Goal: Information Seeking & Learning: Find specific page/section

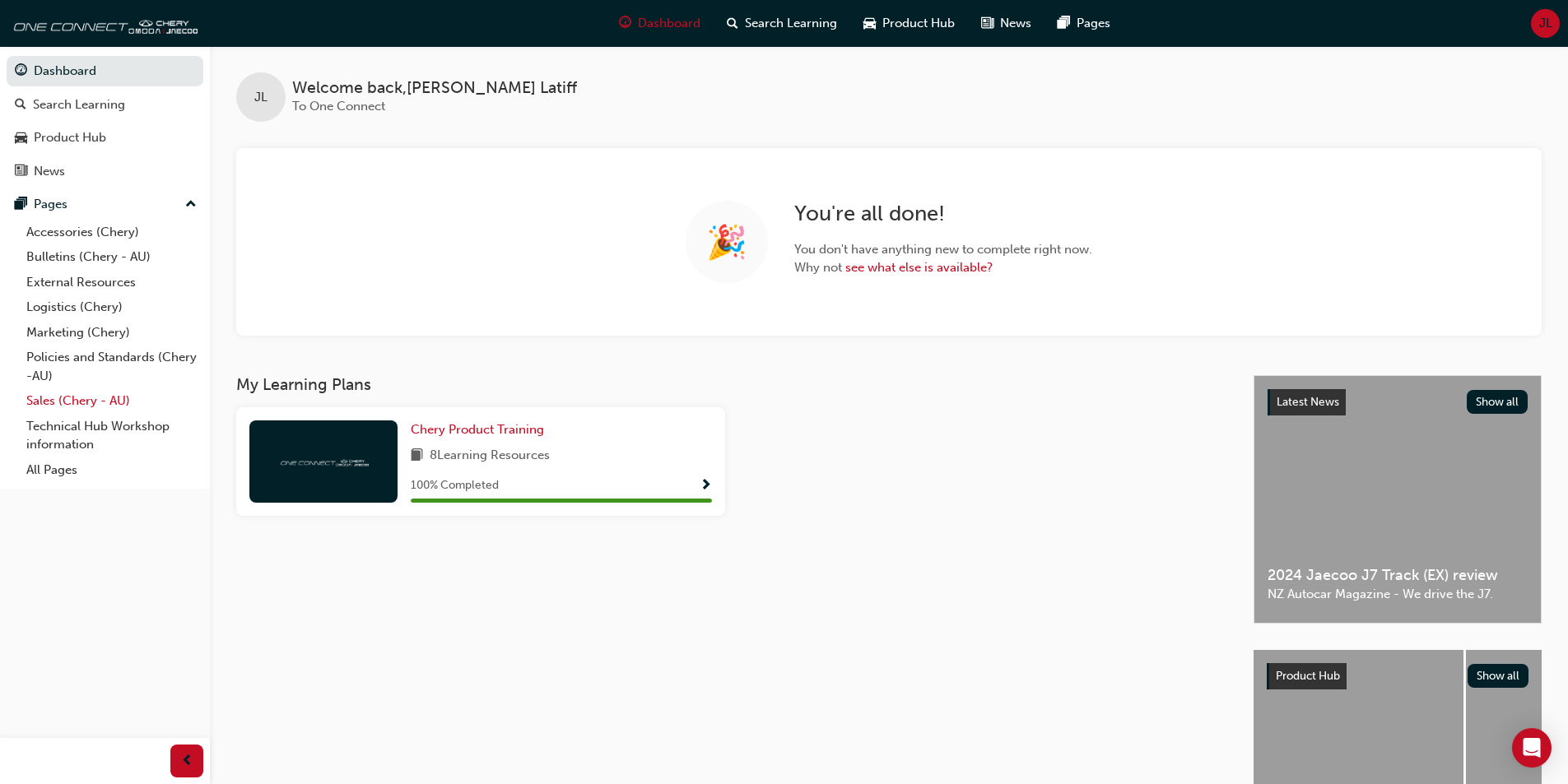
click at [83, 398] on link "Sales (Chery - AU)" at bounding box center [111, 401] width 183 height 25
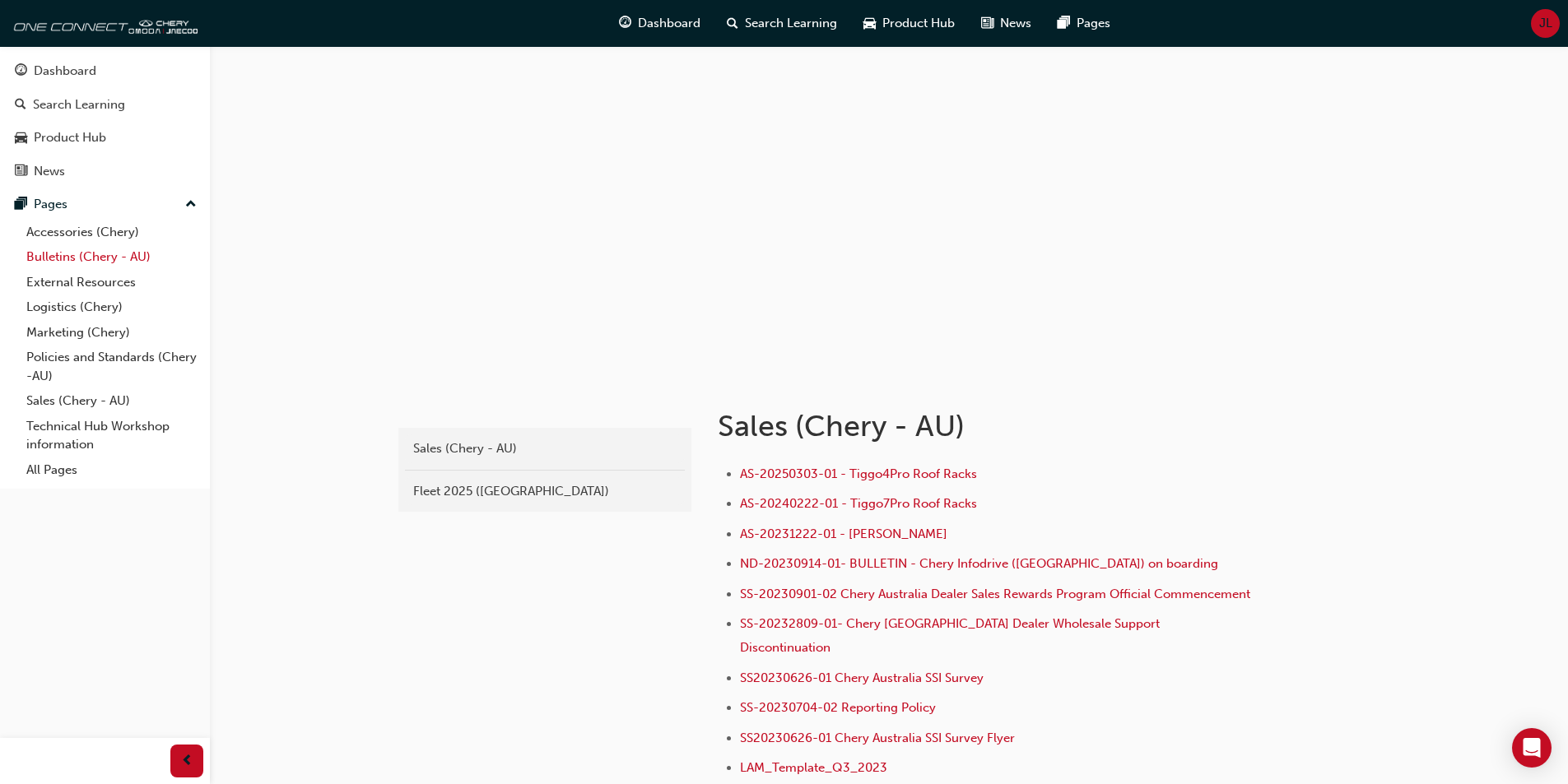
click at [85, 250] on link "Bulletins (Chery - AU)" at bounding box center [111, 257] width 183 height 25
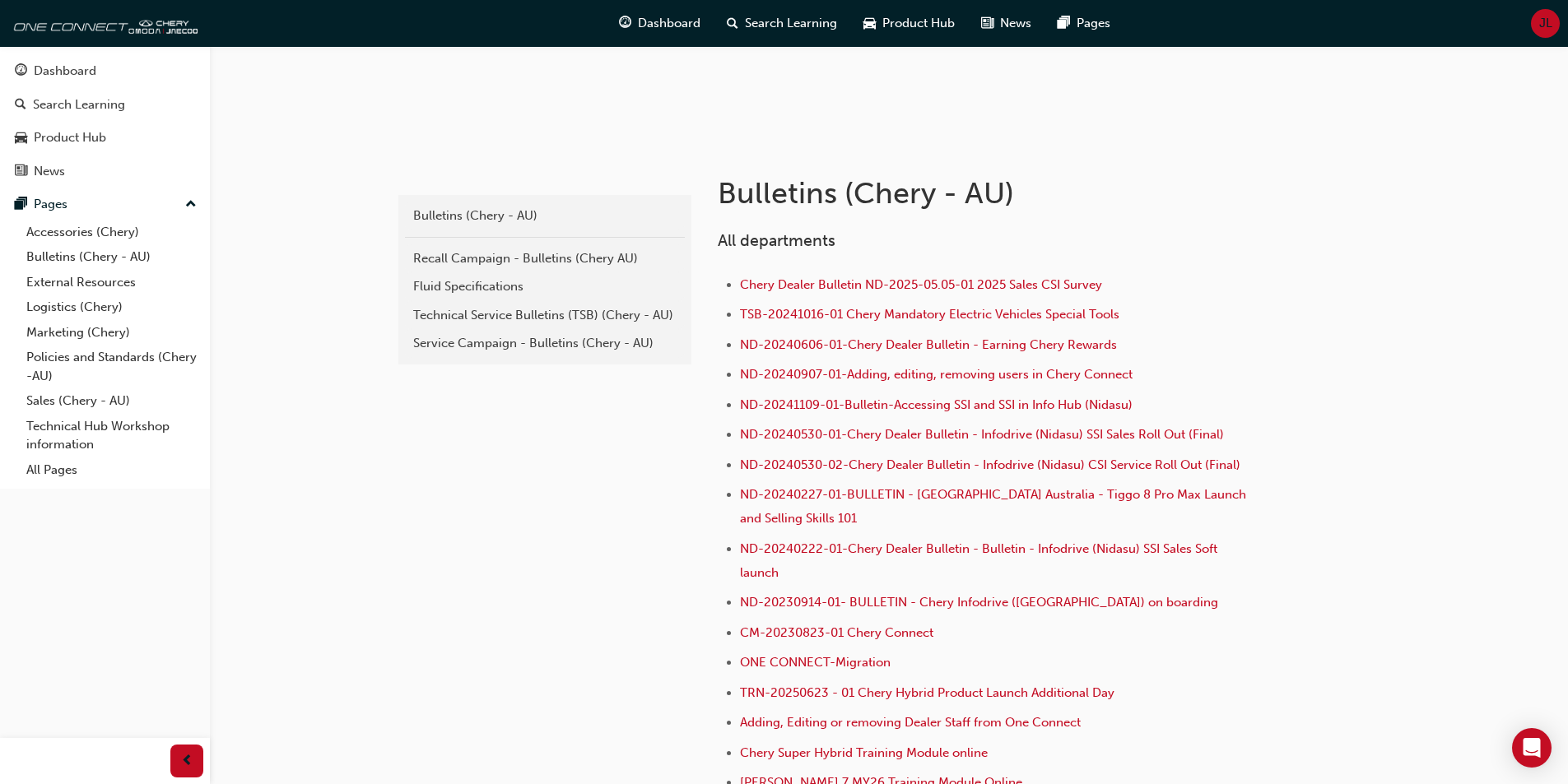
scroll to position [247, 0]
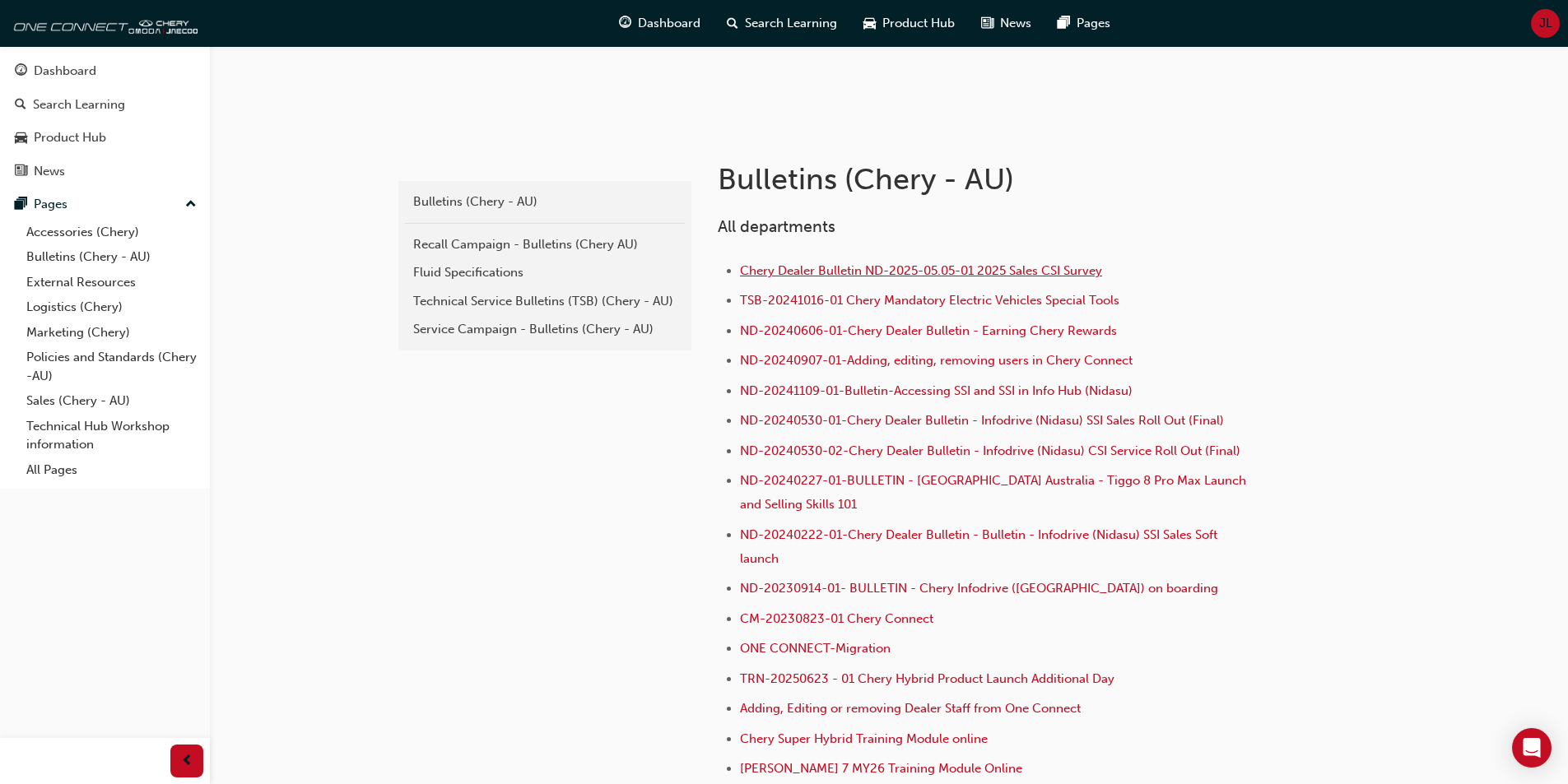
click at [869, 265] on span "Chery Dealer Bulletin ND-2025-05.05-01 2025 Sales CSI Survey" at bounding box center [921, 270] width 362 height 14
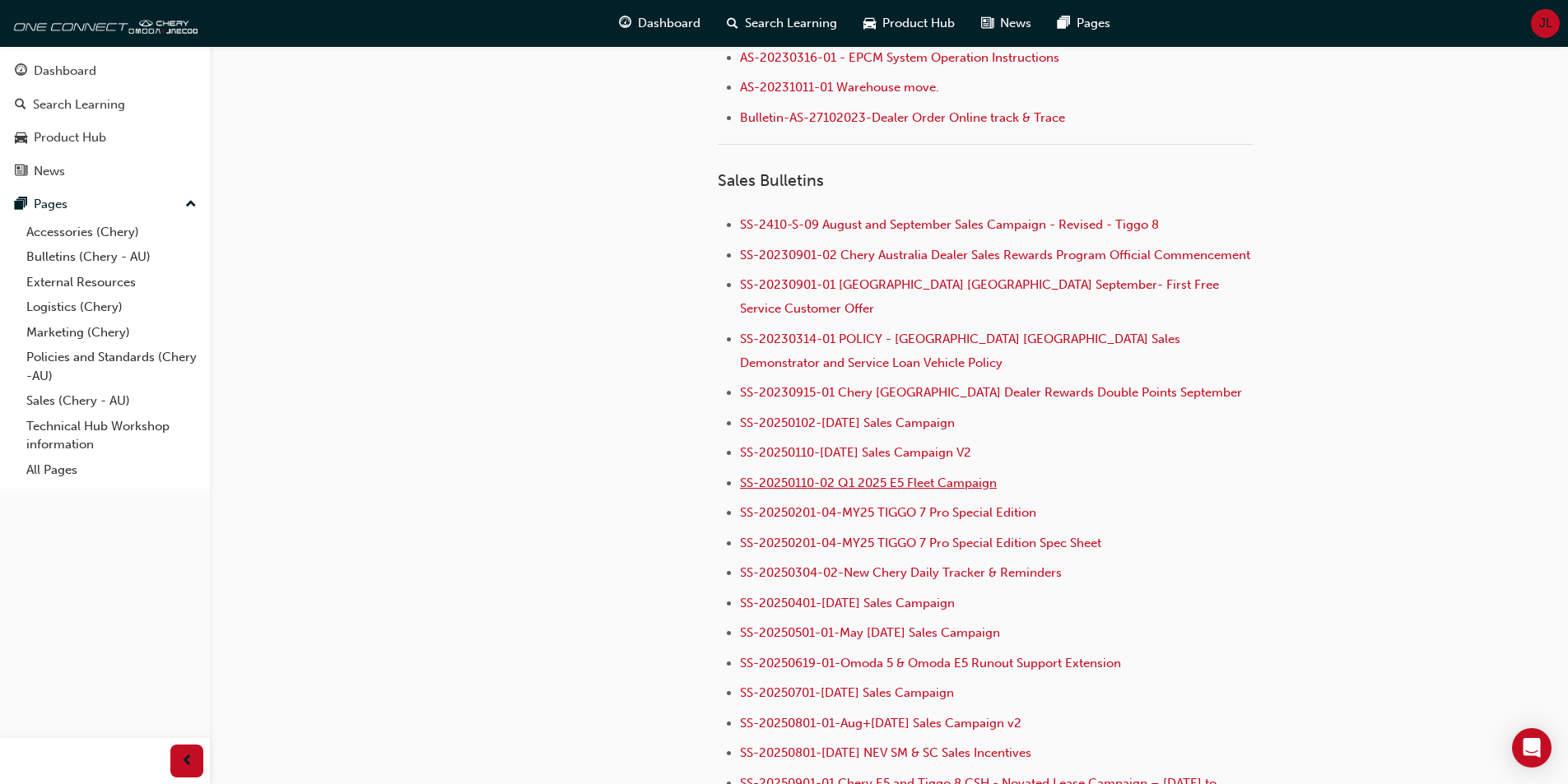
scroll to position [1646, 0]
click at [901, 219] on span "SS-2410-S-09 August and September Sales Campaign - Revised - Tiggo 8" at bounding box center [950, 226] width 419 height 14
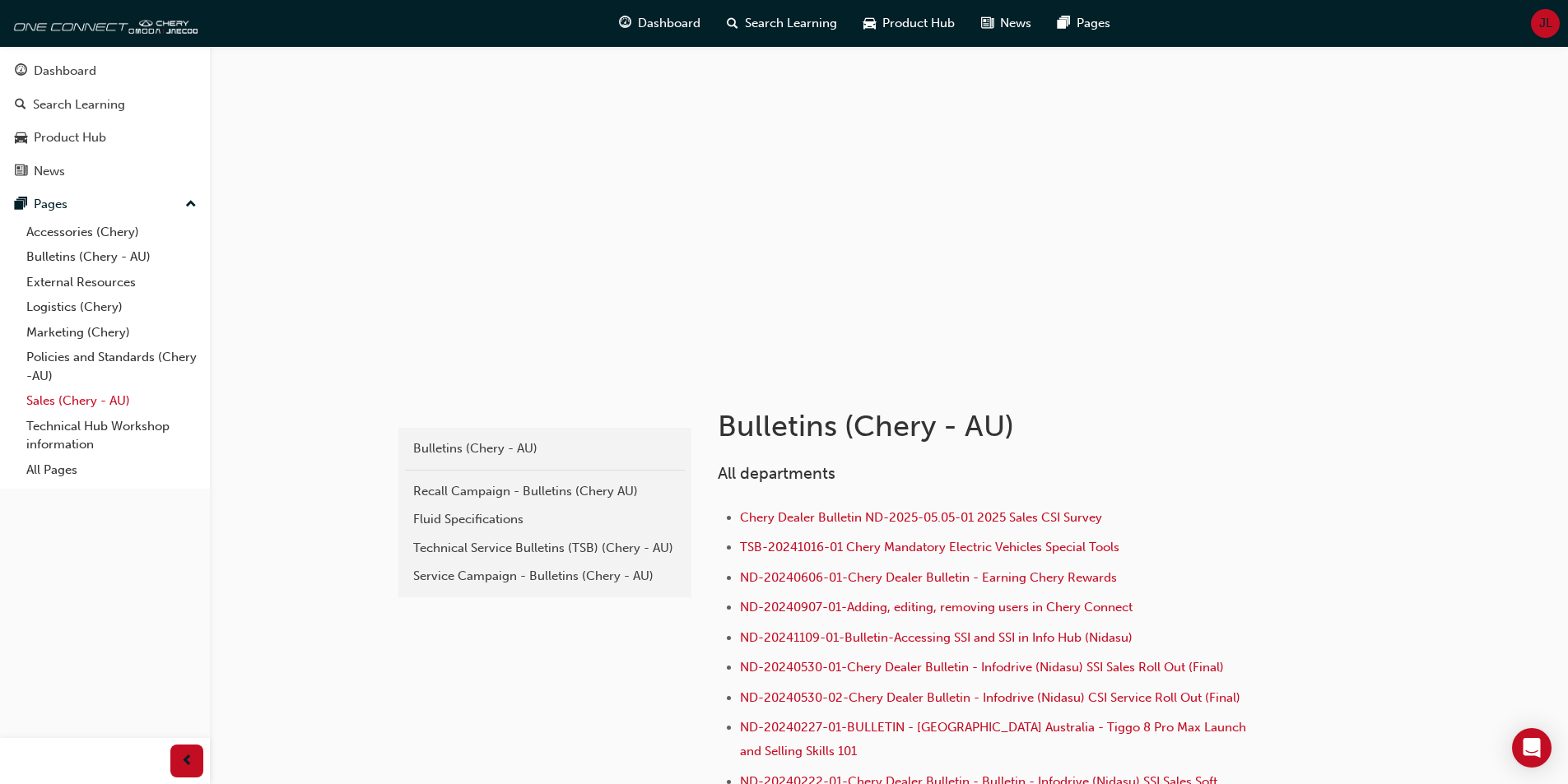
click at [57, 405] on link "Sales (Chery - AU)" at bounding box center [111, 401] width 183 height 25
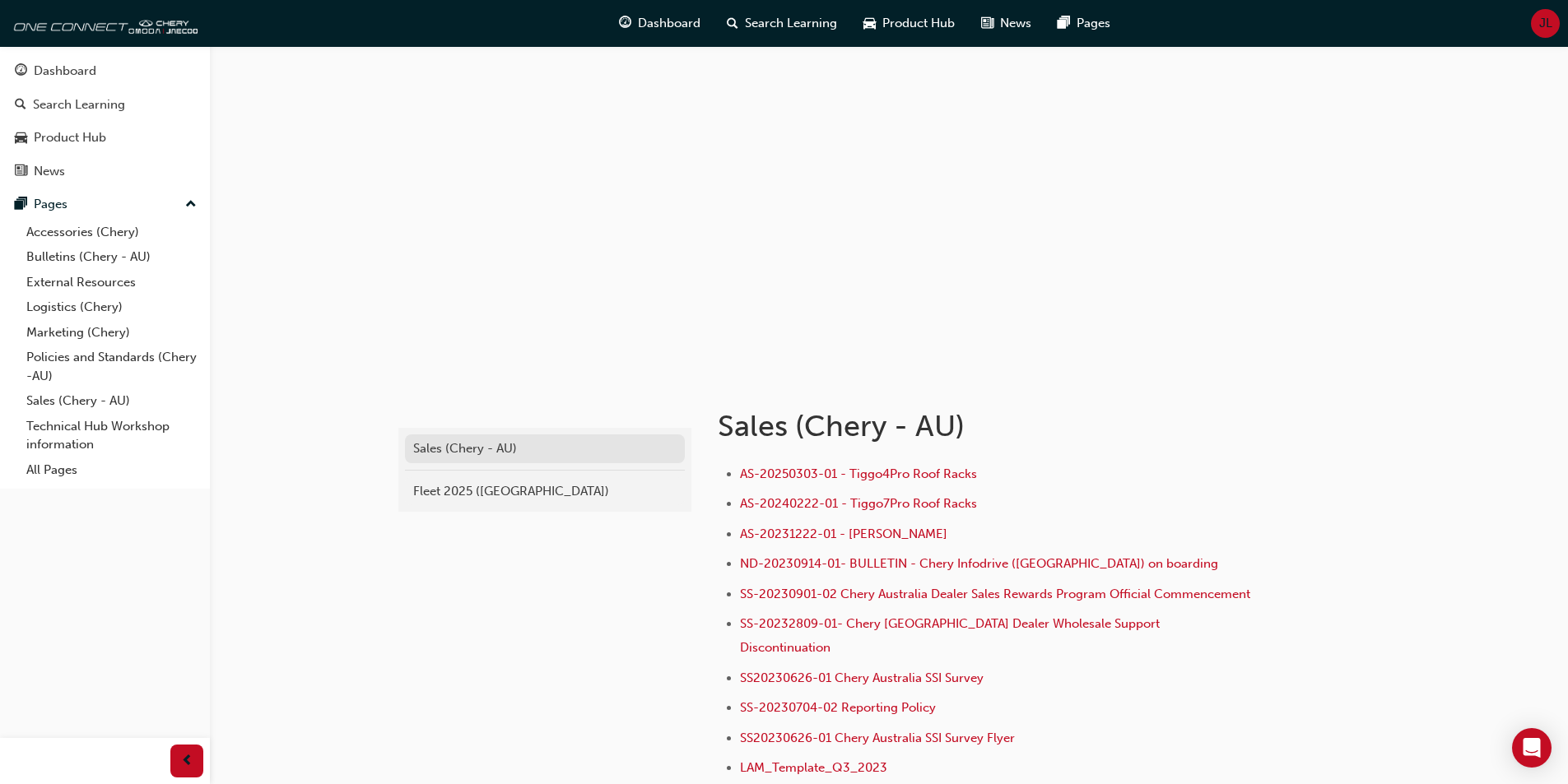
click at [475, 451] on div "Sales (Chery - AU)" at bounding box center [545, 449] width 263 height 19
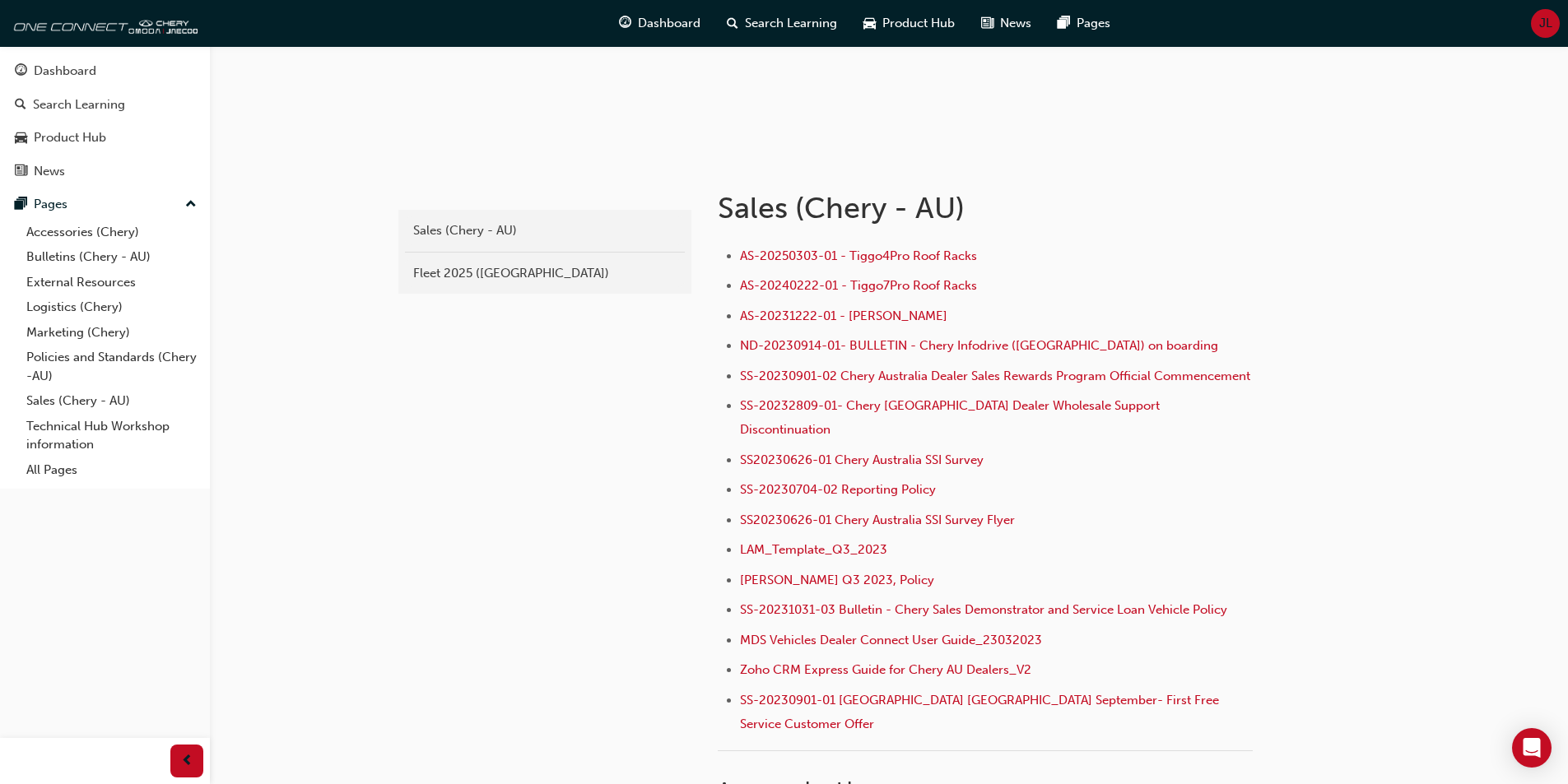
scroll to position [329, 0]
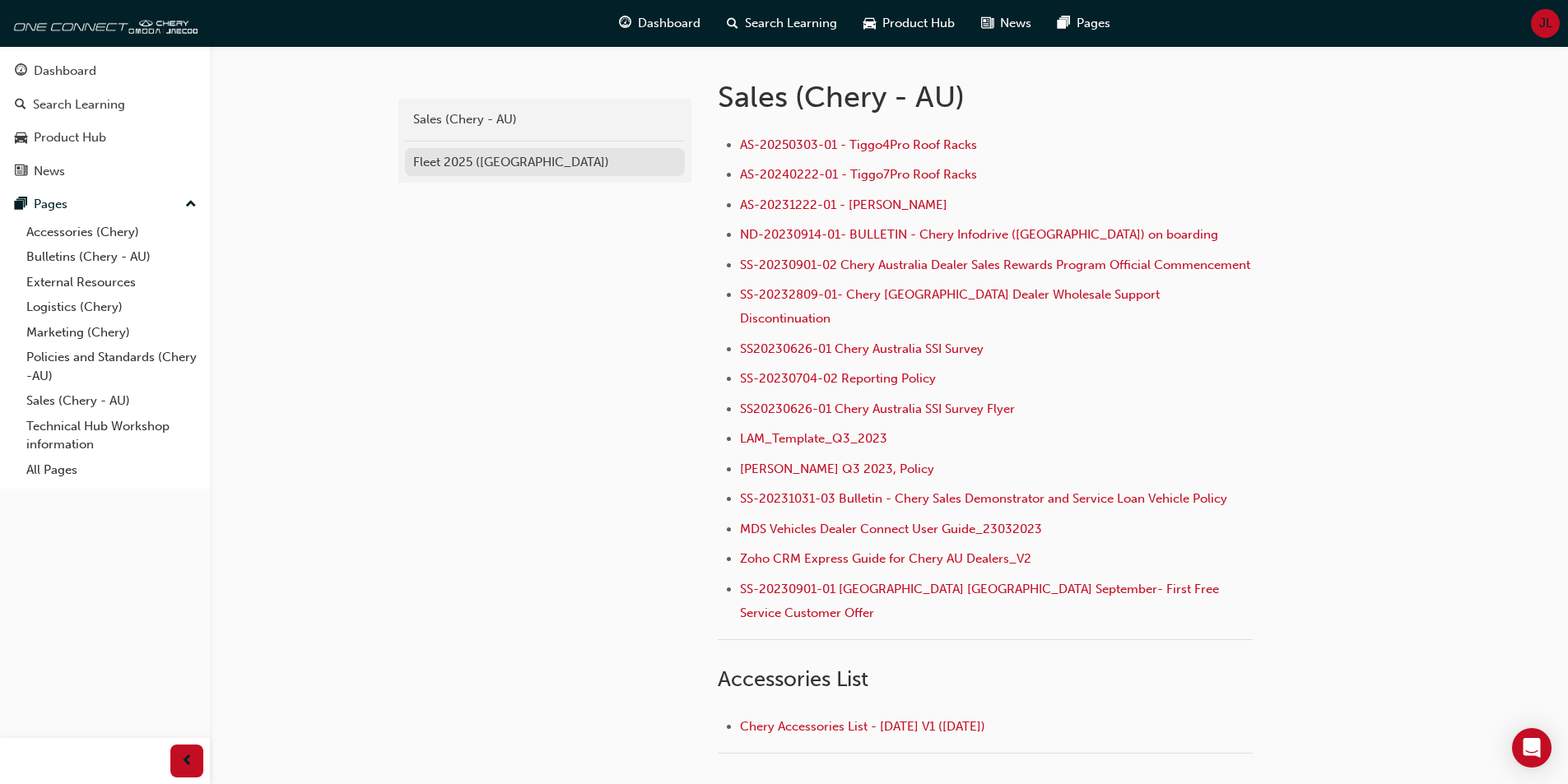
click at [512, 166] on div "Fleet 2025 ([GEOGRAPHIC_DATA])" at bounding box center [545, 162] width 263 height 19
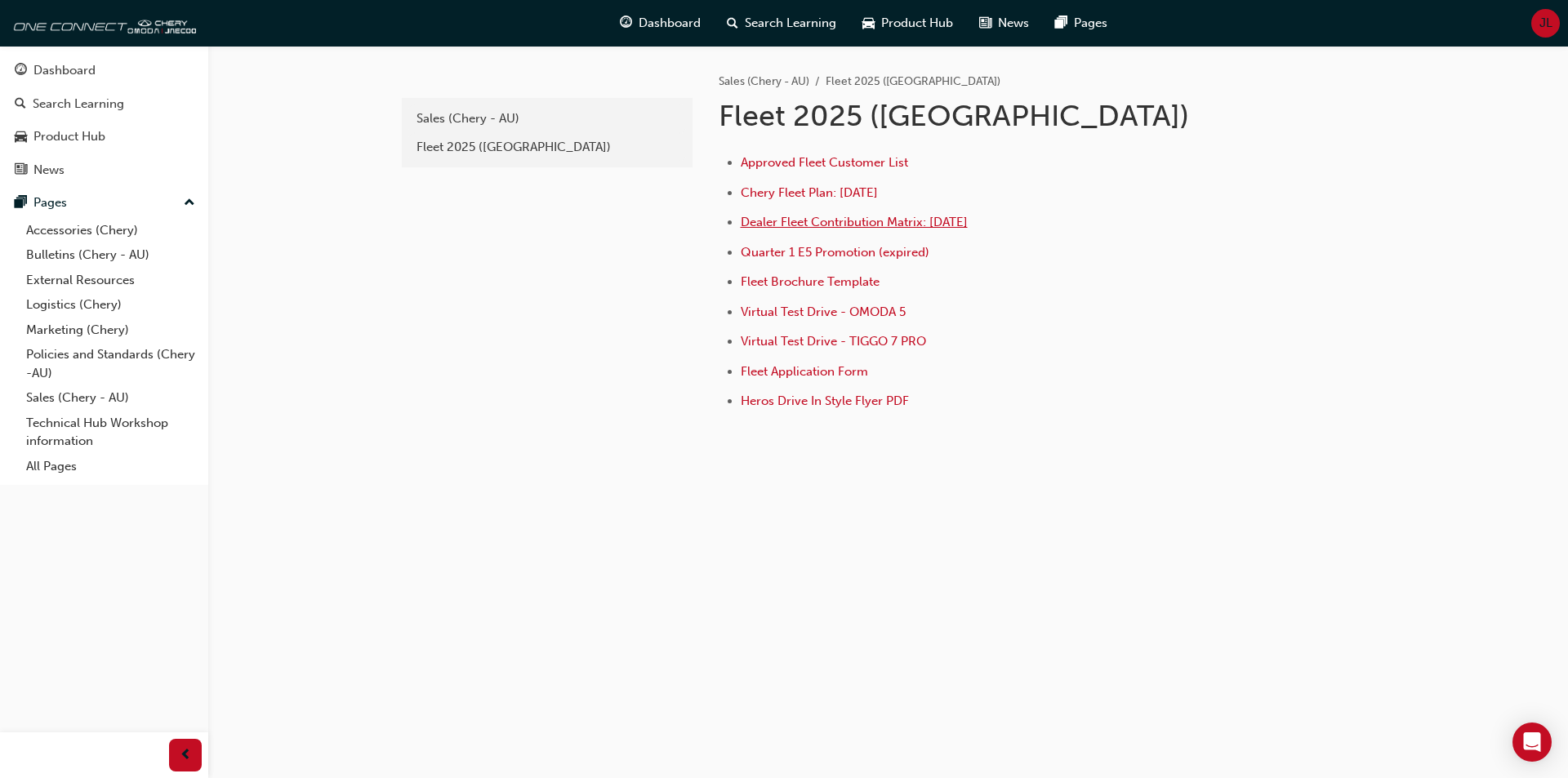
click at [836, 229] on span "Dealer Fleet Contribution Matrix: [DATE]" at bounding box center [855, 221] width 227 height 14
